Goal: Task Accomplishment & Management: Use online tool/utility

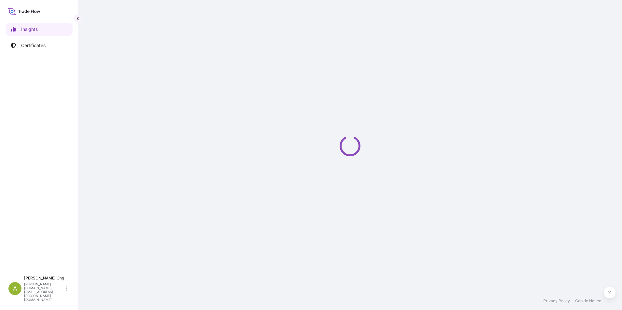
select select "2025"
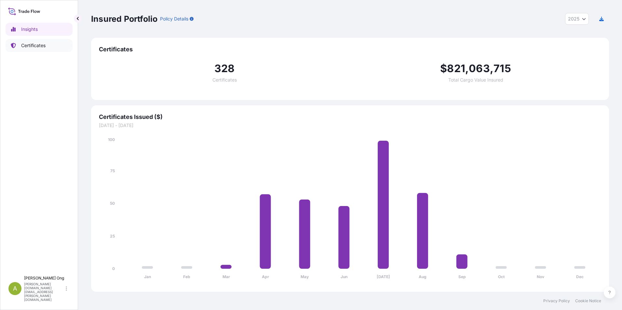
click at [28, 44] on p "Certificates" at bounding box center [33, 45] width 24 height 7
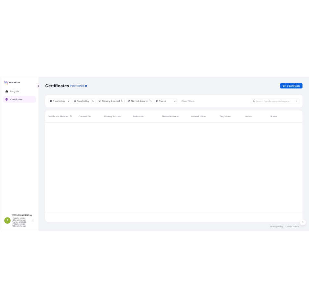
scroll to position [200, 513]
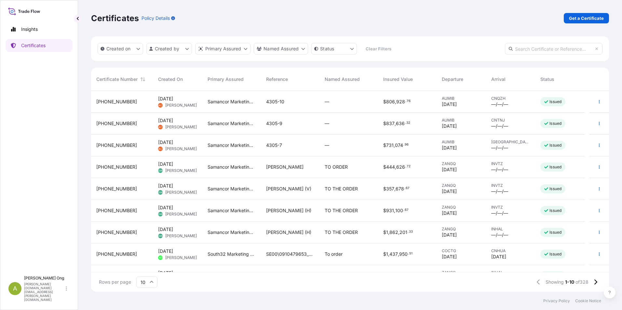
click at [453, 34] on div "Certificates Policy Details Get a Certificate" at bounding box center [350, 18] width 518 height 36
click at [184, 49] on html "Insights Certificates A Agnes Ong agnes.ong@south32.net Certificates Policy Det…" at bounding box center [311, 155] width 622 height 310
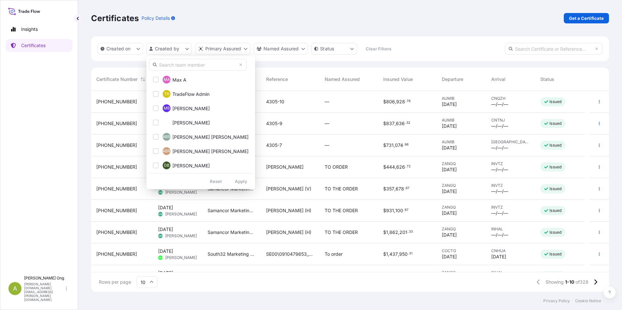
click at [181, 63] on input "text" at bounding box center [198, 65] width 98 height 12
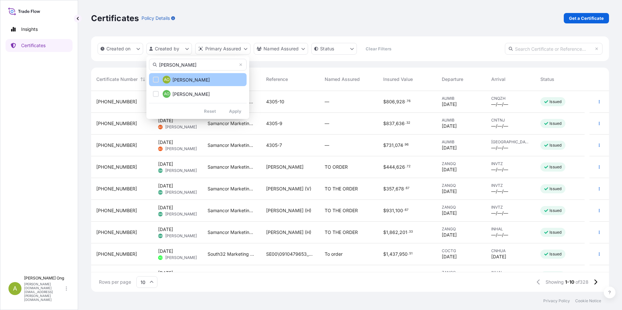
type input "agnes"
click at [182, 78] on span "[PERSON_NAME]" at bounding box center [190, 80] width 37 height 7
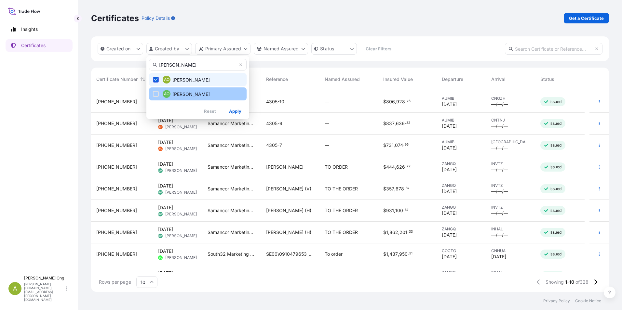
click at [175, 92] on span "[PERSON_NAME]" at bounding box center [190, 94] width 37 height 7
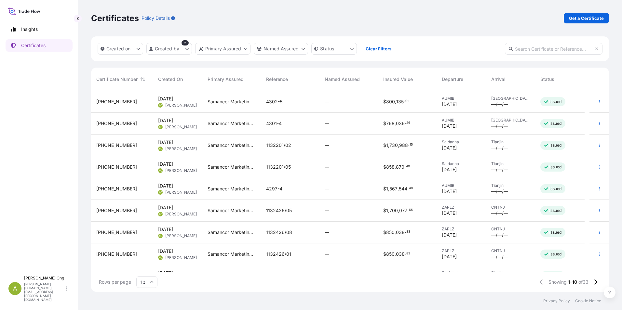
click at [113, 187] on span "31710-122-1" at bounding box center [116, 189] width 41 height 7
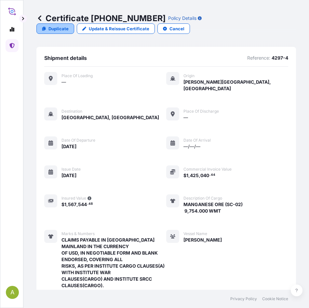
click at [54, 28] on p "Duplicate" at bounding box center [58, 28] width 20 height 7
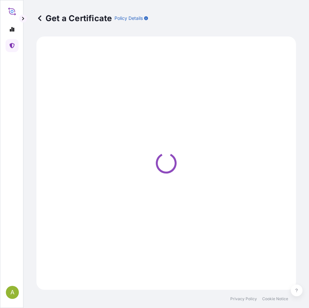
select select "Sea"
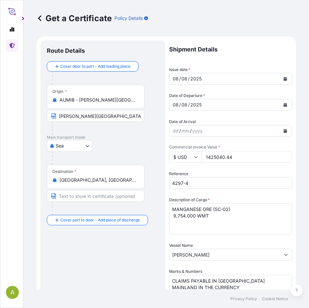
select select "31710"
click at [284, 79] on icon "Calendar" at bounding box center [286, 79] width 4 height 4
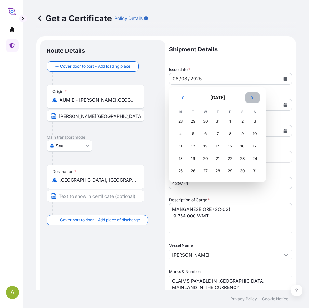
click at [252, 97] on icon "Next" at bounding box center [252, 97] width 2 height 3
click at [195, 120] on div "2" at bounding box center [193, 121] width 12 height 12
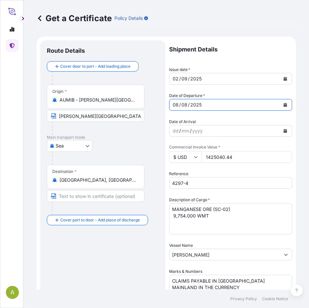
click at [283, 103] on icon "Calendar" at bounding box center [285, 105] width 4 height 4
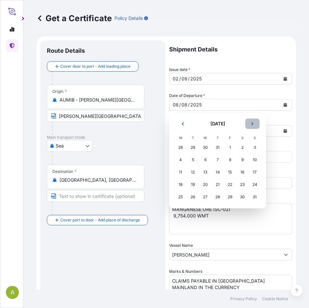
click at [252, 124] on icon "Next" at bounding box center [252, 124] width 4 height 4
click at [191, 150] on div "2" at bounding box center [193, 147] width 12 height 12
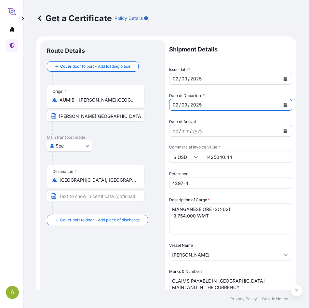
click at [136, 136] on p "Main transport mode" at bounding box center [103, 137] width 112 height 5
drag, startPoint x: 242, startPoint y: 157, endPoint x: 151, endPoint y: 157, distance: 90.7
click at [151, 157] on form "Route Details Cover door to port - Add loading place Place of loading Road / In…" at bounding box center [165, 269] width 259 height 466
paste input "838927.5"
type input "838927.54"
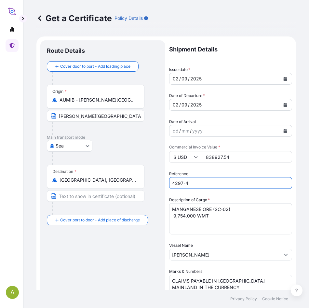
click at [199, 182] on input "4297-4" at bounding box center [230, 183] width 123 height 12
type input "4"
type input "4306-3"
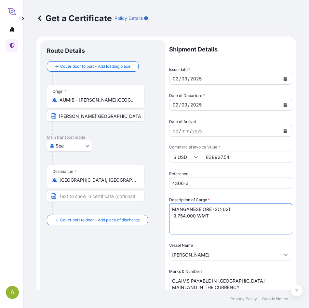
drag, startPoint x: 215, startPoint y: 209, endPoint x: 245, endPoint y: 208, distance: 30.2
click at [245, 208] on textarea "MANGANESE ORE (SC-02) 9,754.000 WMT" at bounding box center [230, 218] width 123 height 31
click at [172, 216] on textarea "MANGANESE ORE (SC-02) 9,754.000 WMT" at bounding box center [230, 218] width 123 height 31
type textarea "MANGANESE ORE (GL-01) 4,908.000 WMT"
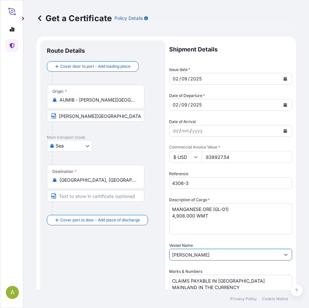
drag, startPoint x: 217, startPoint y: 254, endPoint x: 86, endPoint y: 250, distance: 130.8
click at [88, 251] on form "Route Details Cover door to port - Add loading place Place of loading Road / In…" at bounding box center [165, 269] width 259 height 466
paste input "UNNY HOPE"
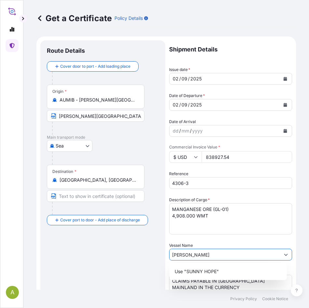
type input "[PERSON_NAME]"
click at [230, 239] on div "Shipment Details Issue date * 02 / 09 / 2025 Date of Departure * 02 / 09 / 2025…" at bounding box center [230, 260] width 123 height 440
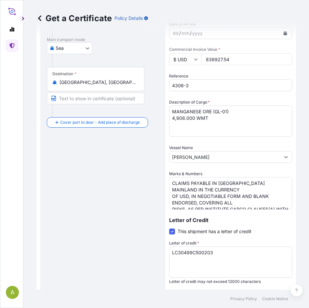
scroll to position [130, 0]
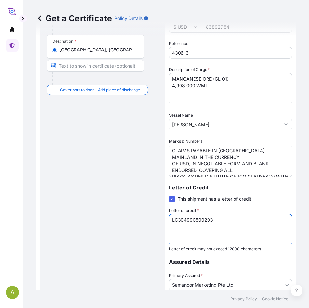
drag, startPoint x: 222, startPoint y: 222, endPoint x: 77, endPoint y: 215, distance: 145.2
click at [77, 215] on form "Route Details Cover door to port - Add loading place Place of loading Road / In…" at bounding box center [165, 139] width 259 height 466
paste textarea "41"
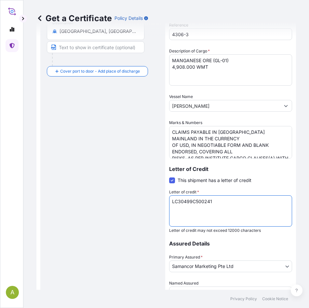
scroll to position [213, 0]
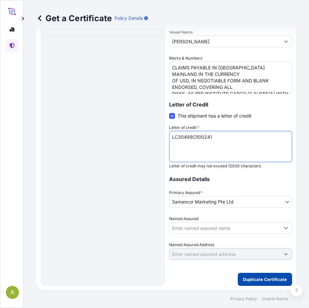
type textarea "LC30499C500241"
click at [267, 280] on p "Duplicate Certificate" at bounding box center [265, 279] width 44 height 7
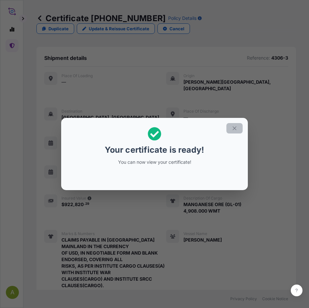
click at [236, 126] on icon "button" at bounding box center [235, 128] width 6 height 6
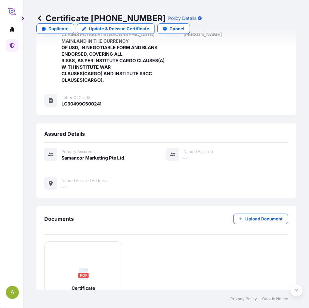
scroll to position [243, 0]
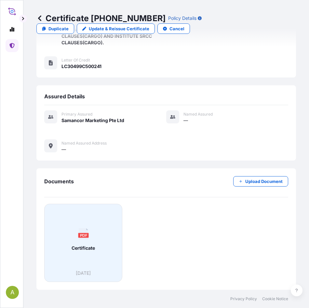
click at [84, 243] on div "PDF Certificate" at bounding box center [83, 239] width 67 height 60
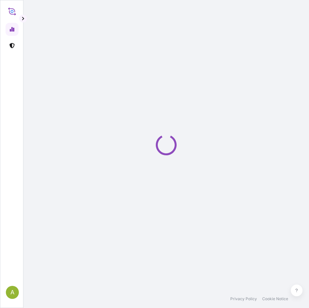
select select "2025"
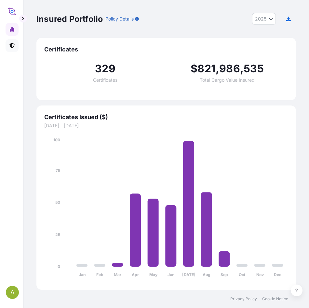
click at [10, 44] on icon at bounding box center [11, 45] width 5 height 5
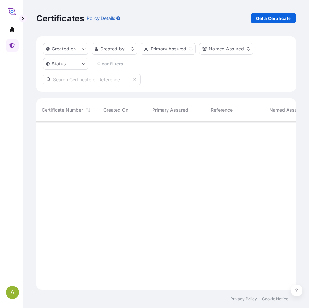
scroll to position [166, 255]
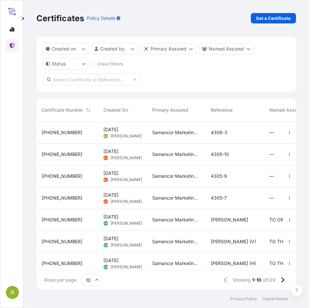
click at [47, 131] on span "[PHONE_NUMBER]" at bounding box center [62, 132] width 41 height 7
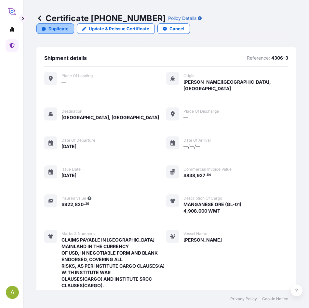
click at [56, 29] on p "Duplicate" at bounding box center [58, 28] width 20 height 7
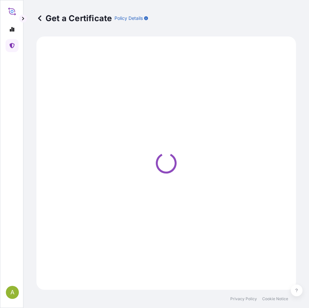
select select "Sea"
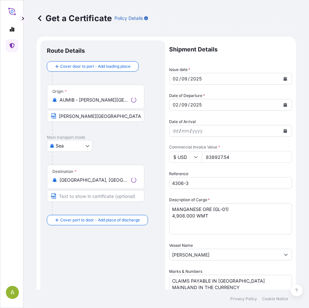
select select "31710"
drag, startPoint x: 237, startPoint y: 158, endPoint x: 122, endPoint y: 150, distance: 115.7
click at [122, 150] on form "Route Details Cover door to port - Add loading place Place of loading Road / [G…" at bounding box center [165, 269] width 259 height 466
type input "784686.75"
click at [193, 181] on input "4306-3" at bounding box center [230, 183] width 123 height 12
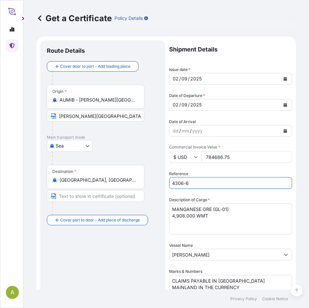
type input "4306-6"
click at [214, 208] on textarea "MANGANESE ORE (GL-01) 4,908.000 WMT" at bounding box center [230, 218] width 123 height 31
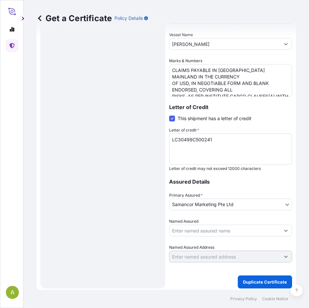
scroll to position [213, 0]
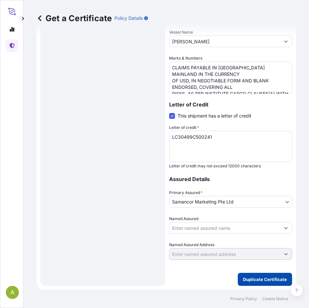
type textarea "MANGANESE ORE (MF-02) 5,067.000 WMT"
click at [262, 281] on p "Duplicate Certificate" at bounding box center [265, 279] width 44 height 7
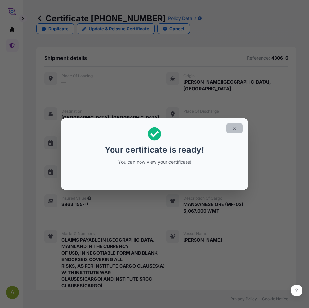
click at [232, 126] on icon "button" at bounding box center [235, 128] width 6 height 6
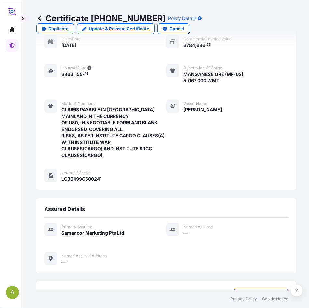
scroll to position [243, 0]
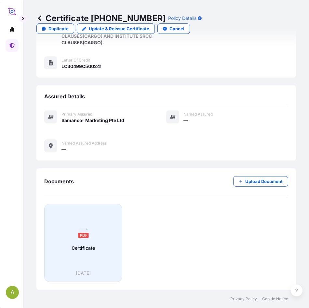
click at [84, 245] on span "Certificate" at bounding box center [83, 248] width 23 height 7
